Goal: Information Seeking & Learning: Learn about a topic

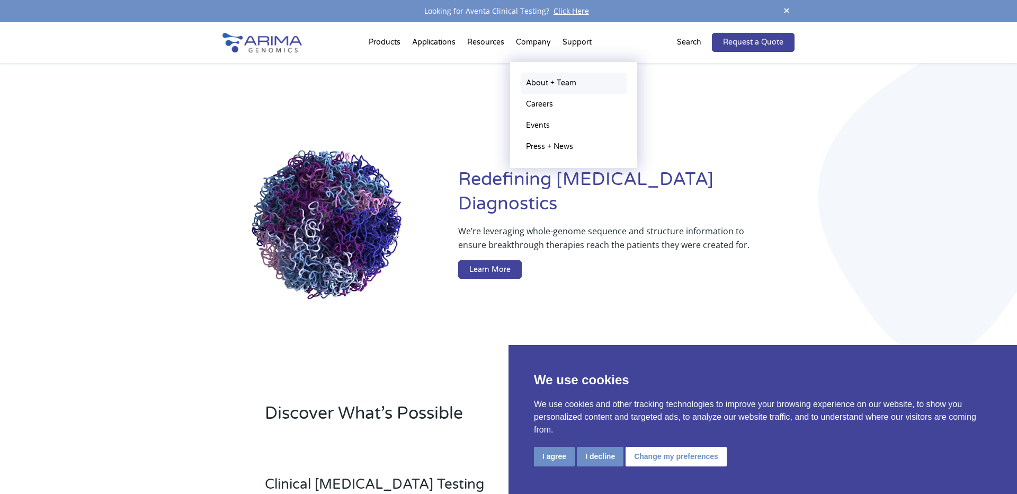
click at [549, 78] on link "About + Team" at bounding box center [574, 83] width 106 height 21
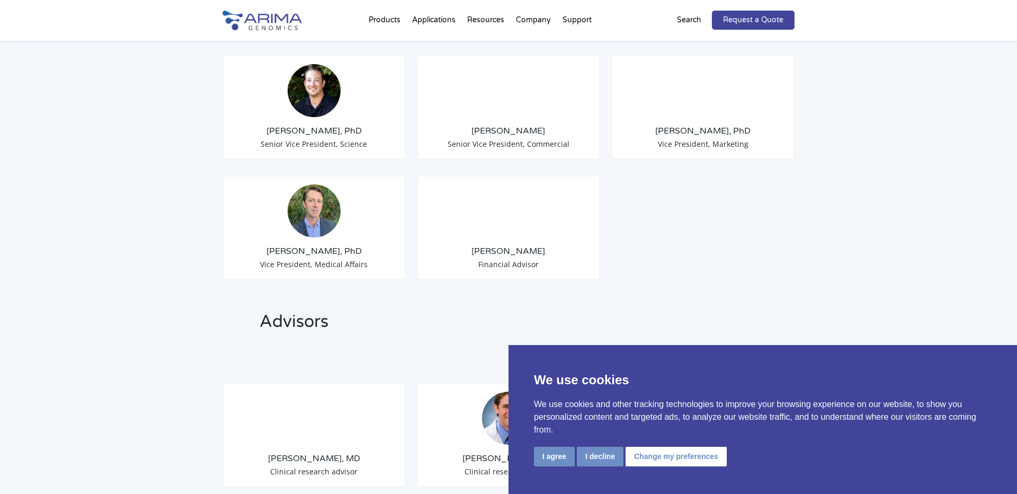
scroll to position [981, 0]
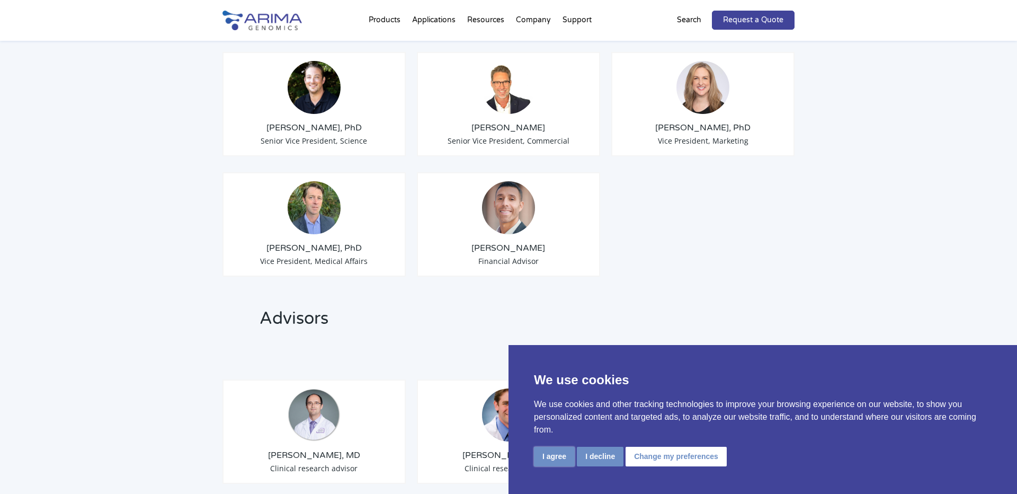
click at [562, 451] on button "I agree" at bounding box center [554, 456] width 41 height 20
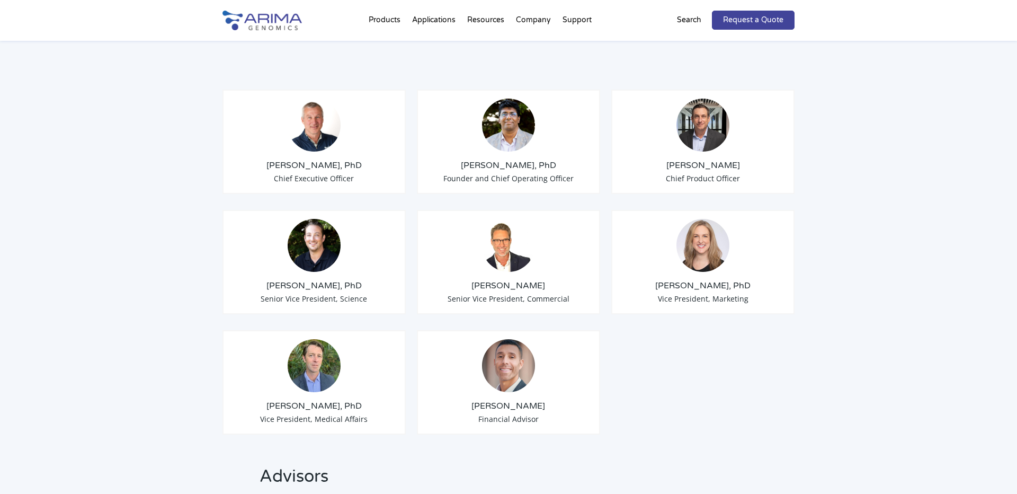
scroll to position [825, 0]
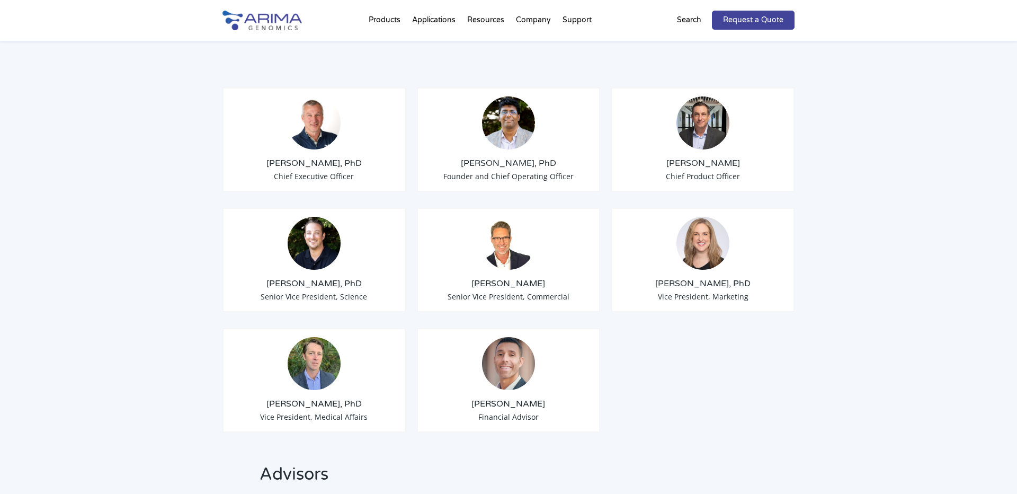
click at [512, 354] on img at bounding box center [508, 363] width 53 height 53
click at [514, 398] on h3 "Adam Seltser" at bounding box center [508, 404] width 165 height 12
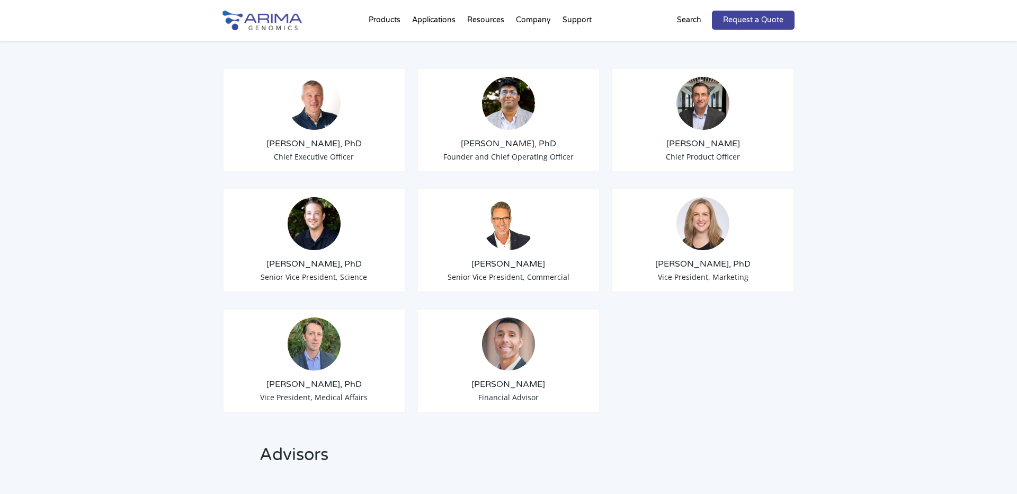
scroll to position [853, 0]
